Goal: Transaction & Acquisition: Purchase product/service

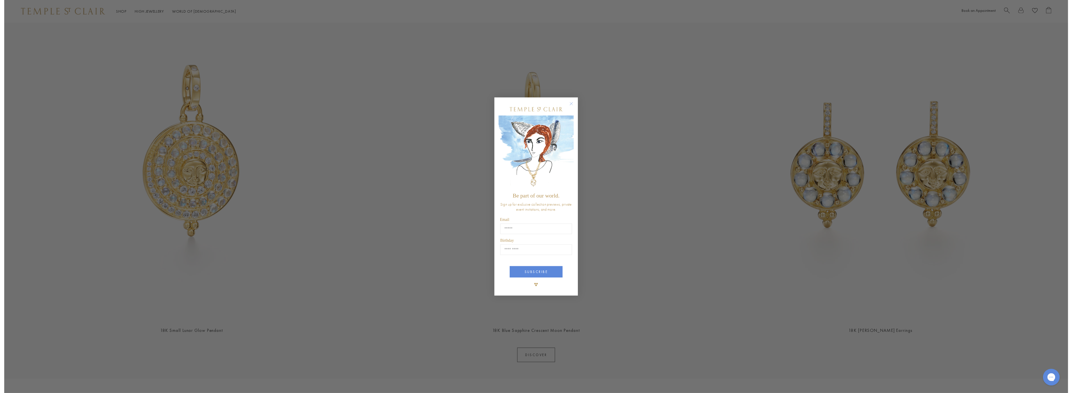
scroll to position [282, 0]
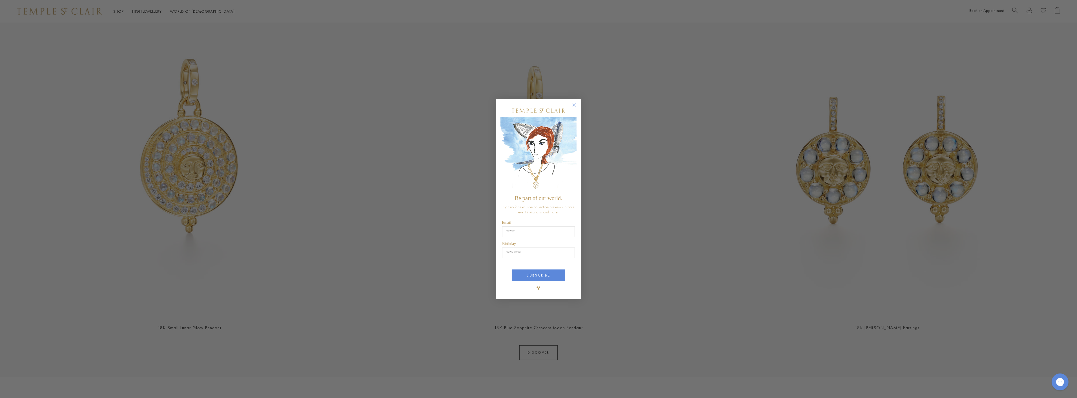
click at [575, 106] on circle "Close dialog" at bounding box center [574, 105] width 7 height 7
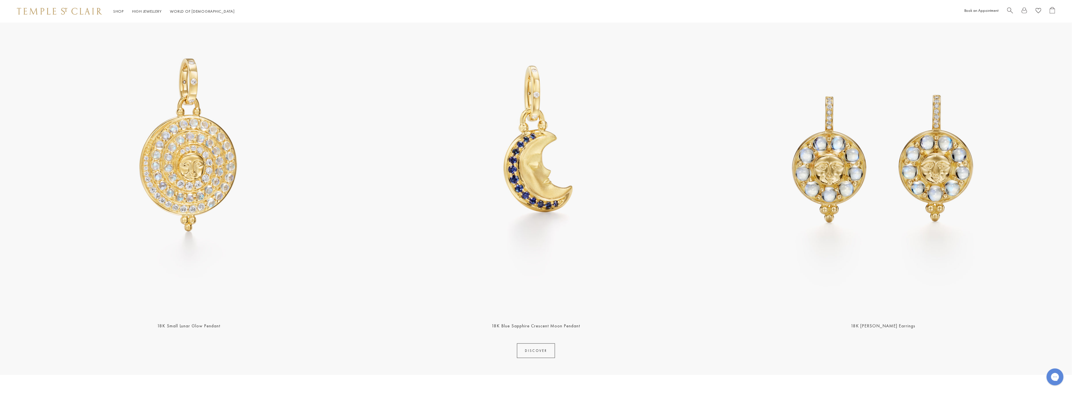
click at [213, 244] on img at bounding box center [189, 144] width 344 height 344
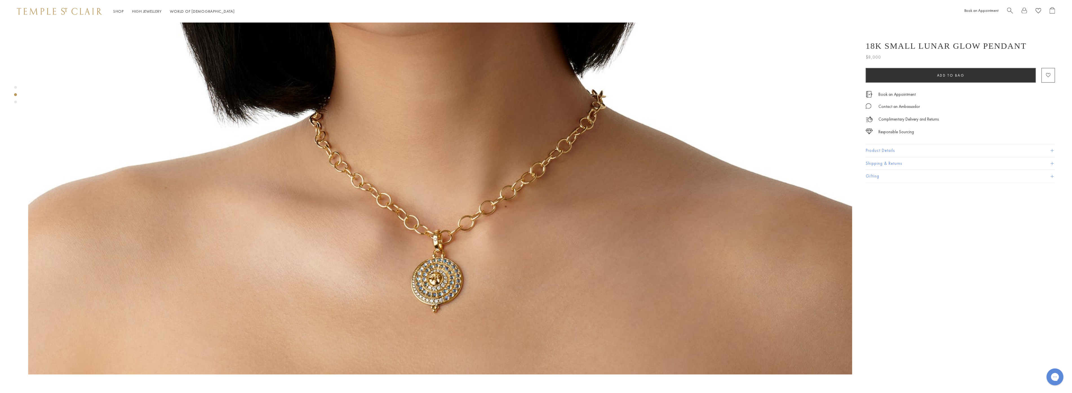
scroll to position [1409, 0]
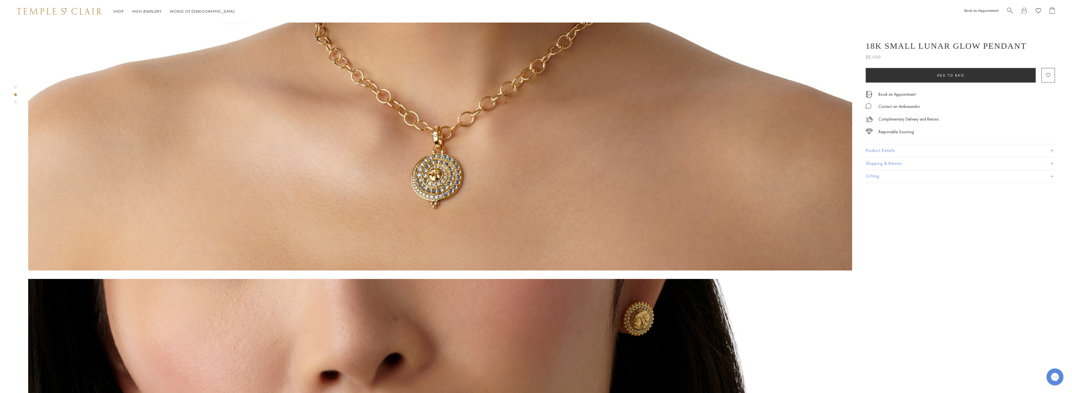
click at [875, 149] on button "Product Details" at bounding box center [960, 150] width 189 height 13
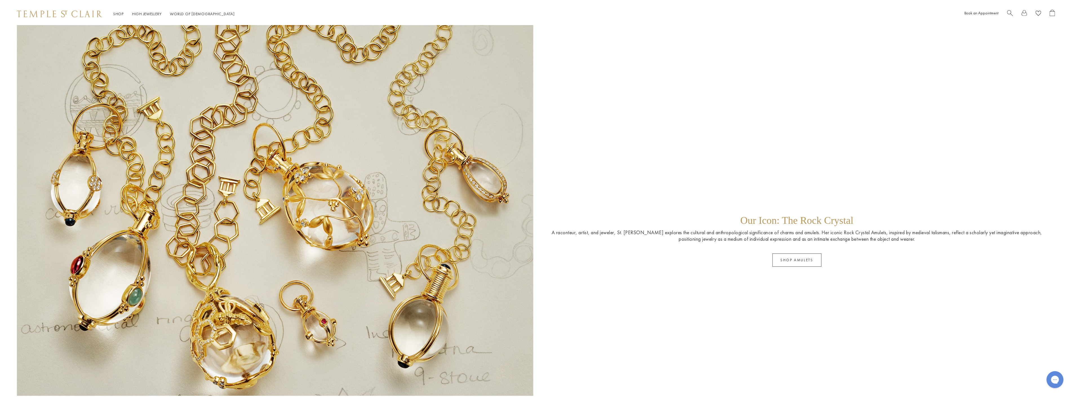
scroll to position [1409, 0]
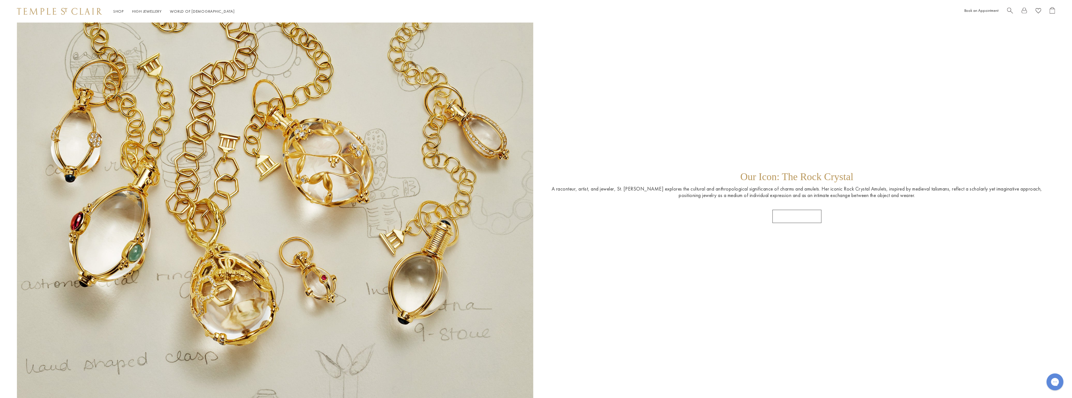
click at [803, 218] on link "SHOP AMULETS" at bounding box center [796, 216] width 49 height 13
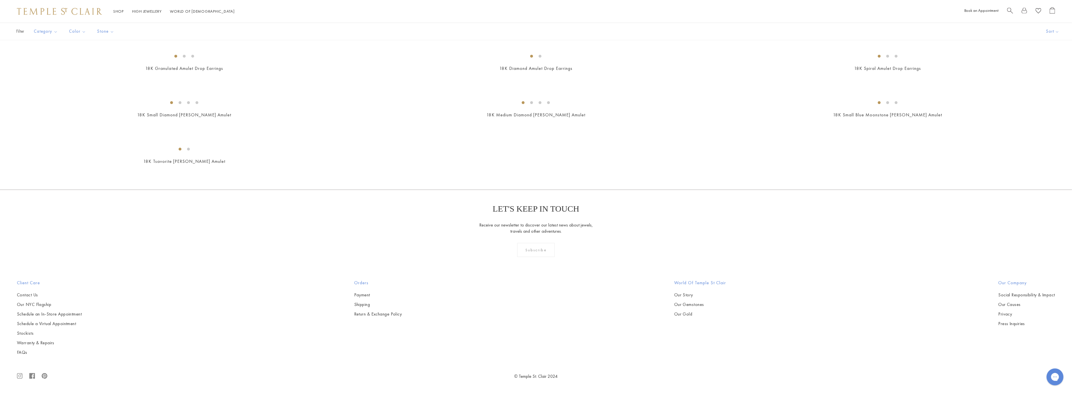
scroll to position [2629, 0]
click at [0, 0] on img at bounding box center [0, 0] width 0 height 0
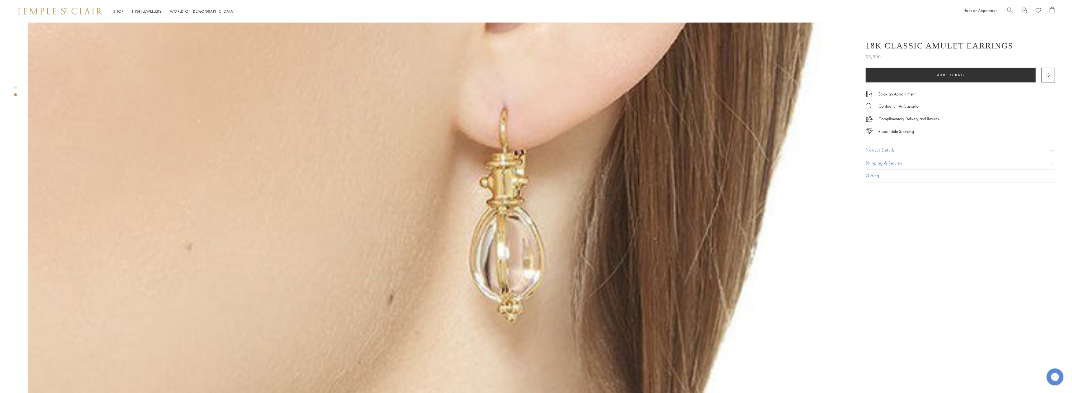
scroll to position [886, 0]
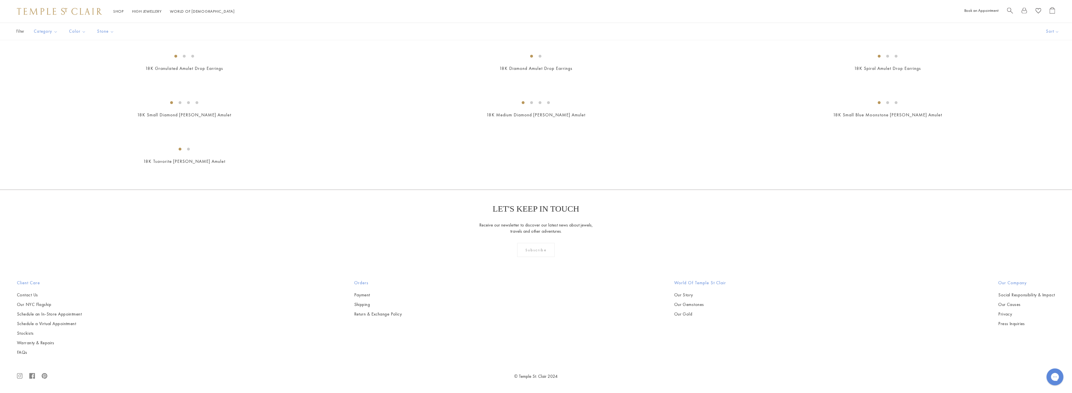
scroll to position [3286, 0]
click at [0, 0] on img at bounding box center [0, 0] width 0 height 0
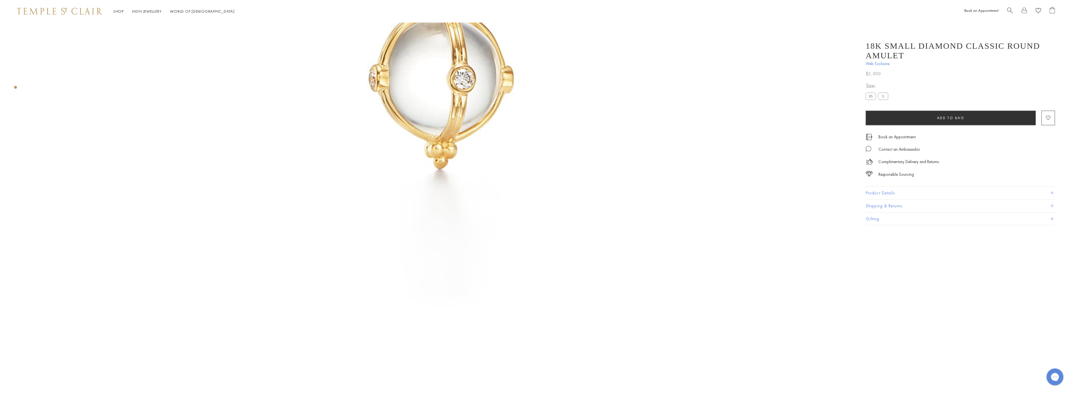
scroll to position [304, 0]
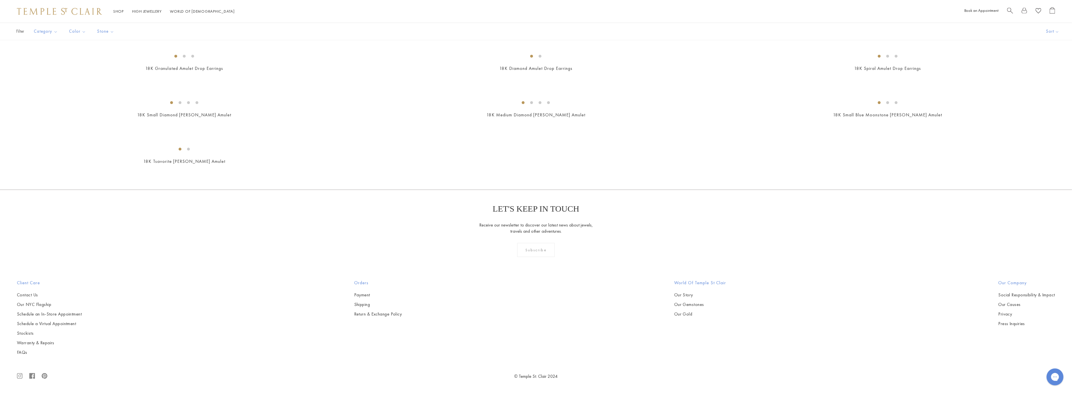
scroll to position [3662, 0]
click at [0, 0] on img at bounding box center [0, 0] width 0 height 0
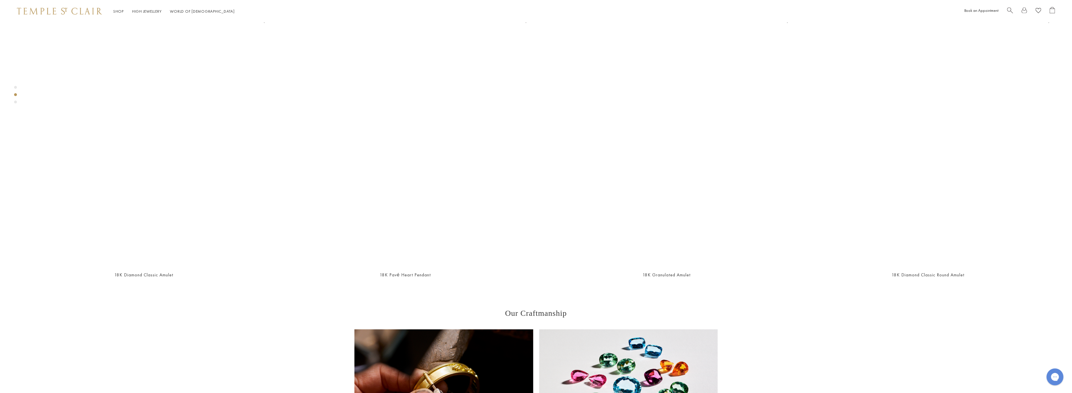
scroll to position [1055, 0]
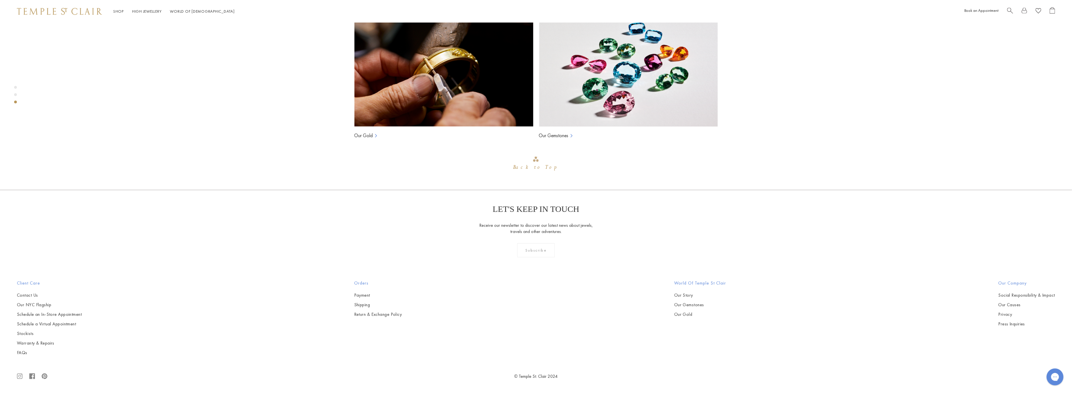
scroll to position [1619, 0]
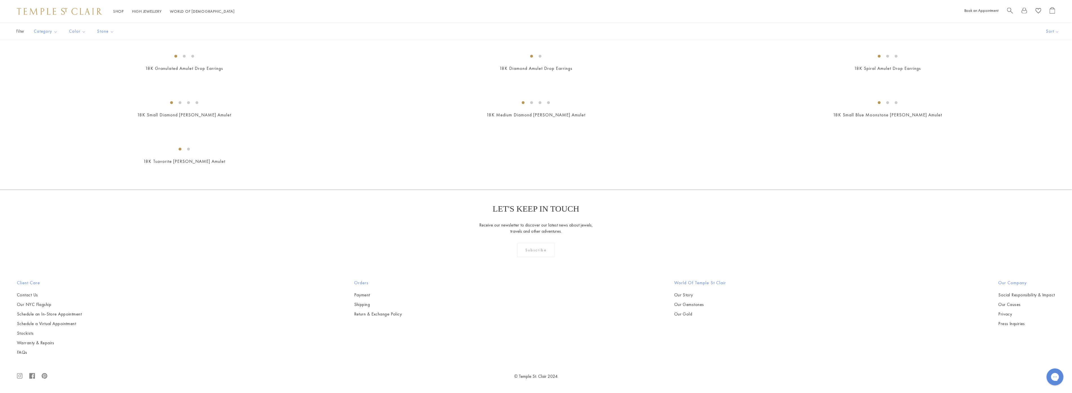
scroll to position [5916, 0]
click at [0, 0] on img at bounding box center [0, 0] width 0 height 0
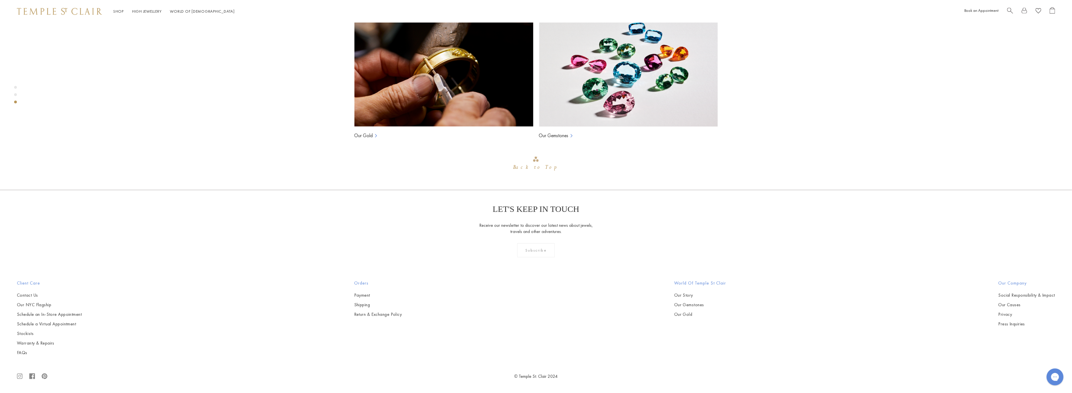
scroll to position [2088, 0]
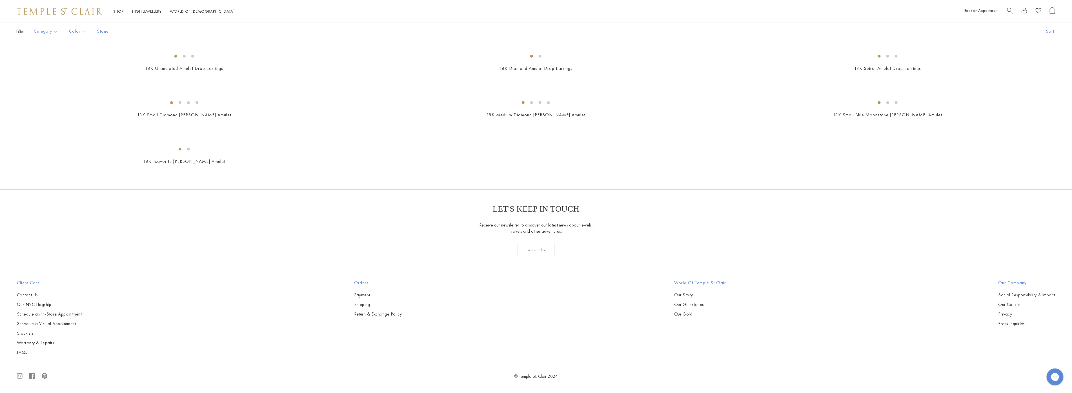
click at [0, 0] on img at bounding box center [0, 0] width 0 height 0
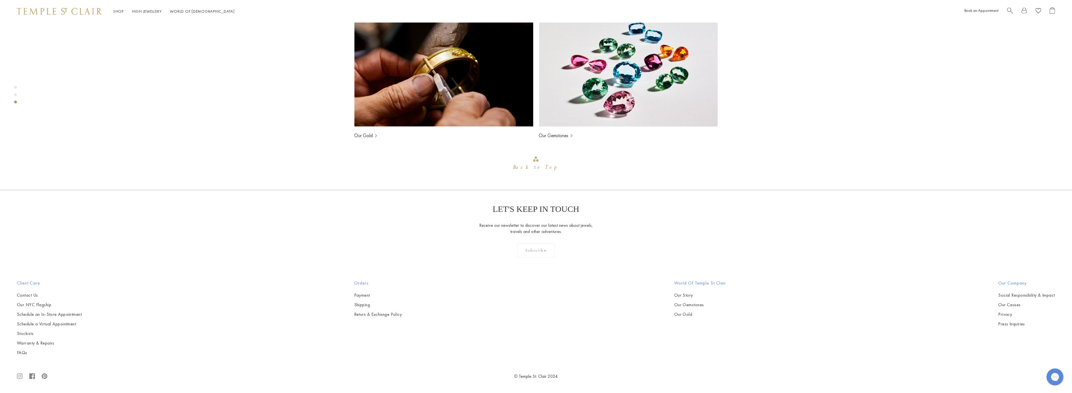
scroll to position [2182, 0]
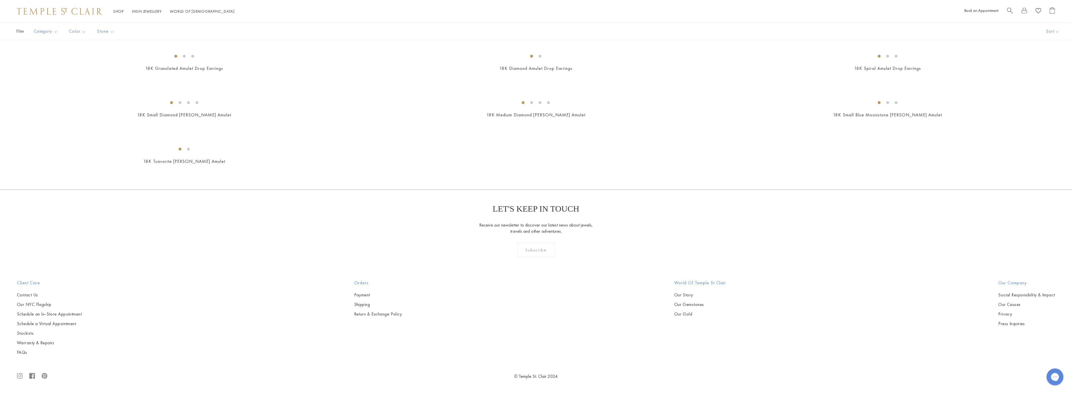
scroll to position [8131, 0]
click at [0, 0] on img at bounding box center [0, 0] width 0 height 0
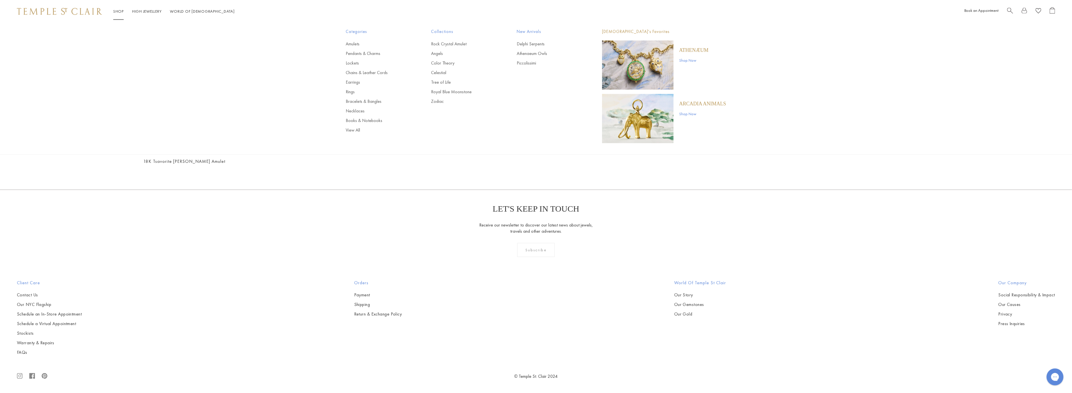
click at [117, 10] on link "Shop Shop" at bounding box center [118, 11] width 10 height 5
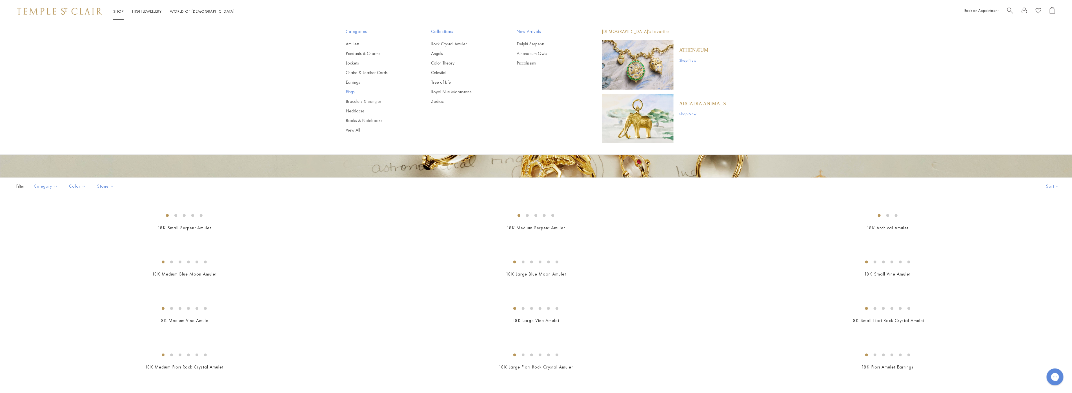
click at [351, 91] on link "Rings" at bounding box center [377, 92] width 63 height 6
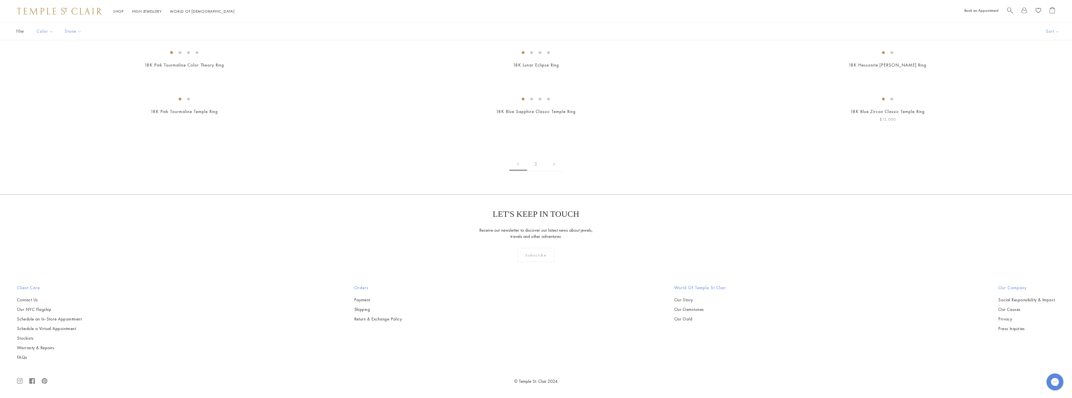
scroll to position [5987, 0]
click at [536, 164] on link "2" at bounding box center [536, 163] width 18 height 15
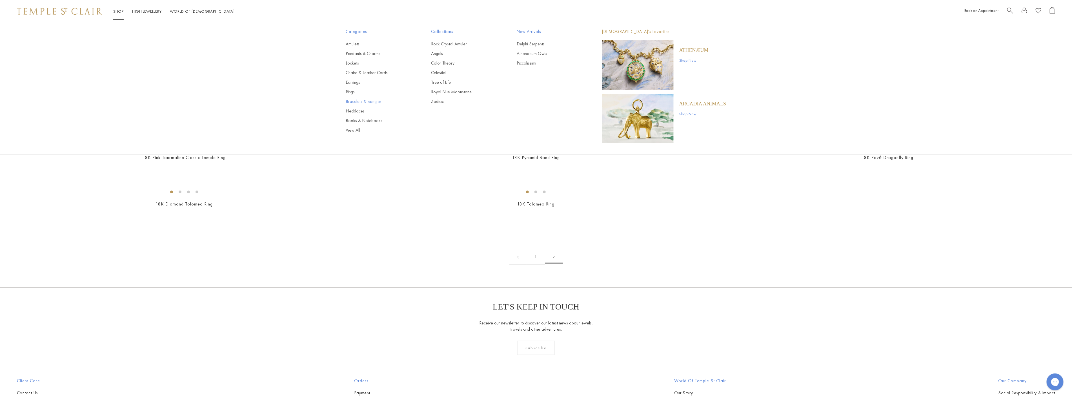
click at [367, 101] on link "Bracelets & Bangles" at bounding box center [377, 101] width 63 height 6
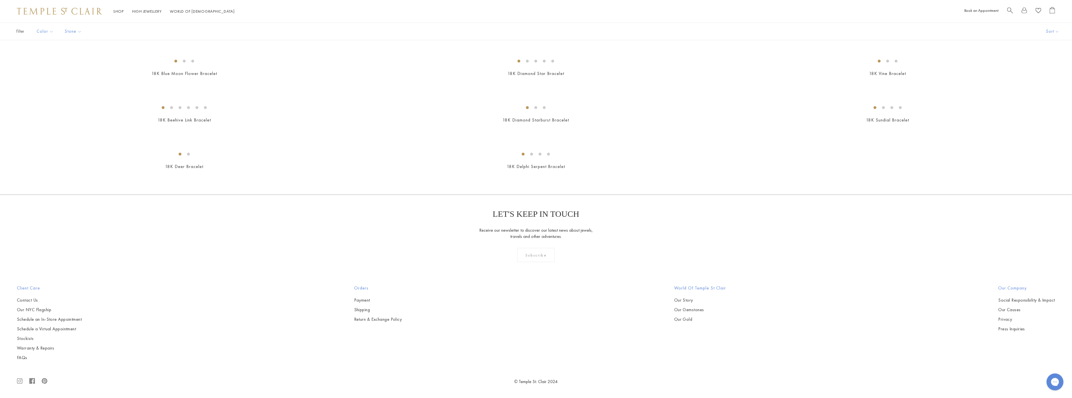
scroll to position [1972, 0]
